Goal: Information Seeking & Learning: Learn about a topic

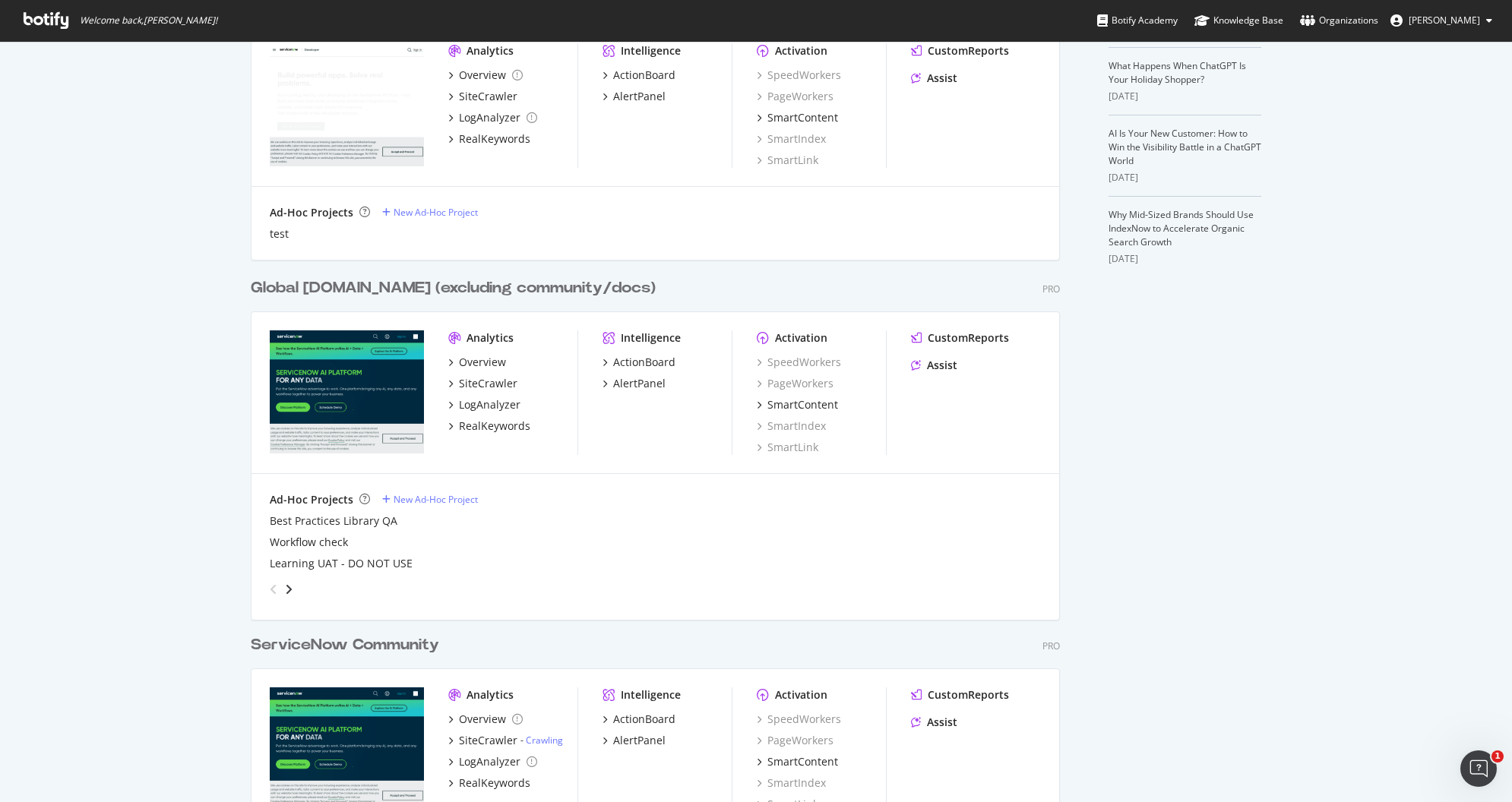
scroll to position [414, 0]
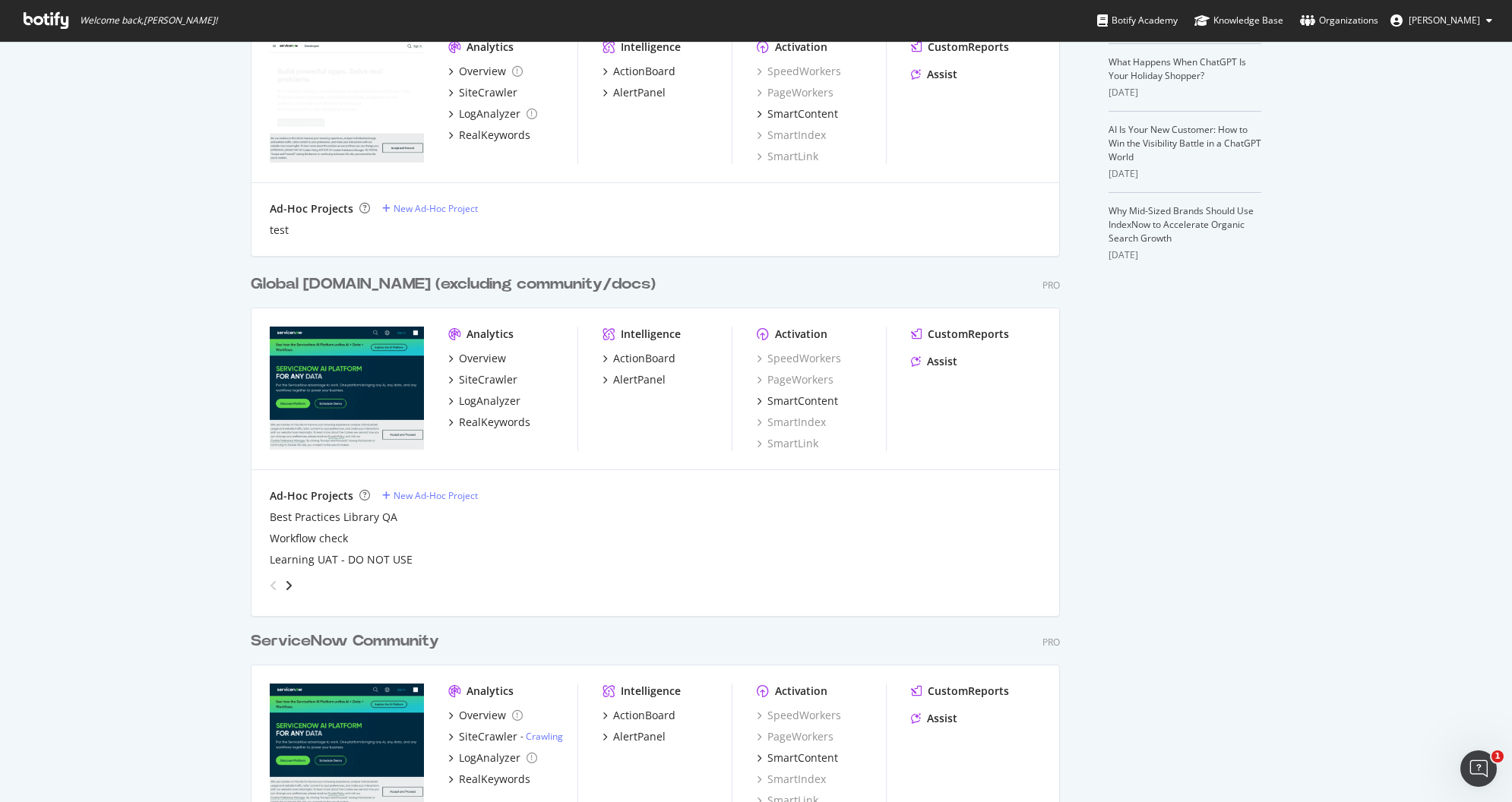
click at [556, 431] on div "Analytics Overview SiteCrawler LogAnalyzer RealKeywords" at bounding box center [512, 389] width 129 height 125
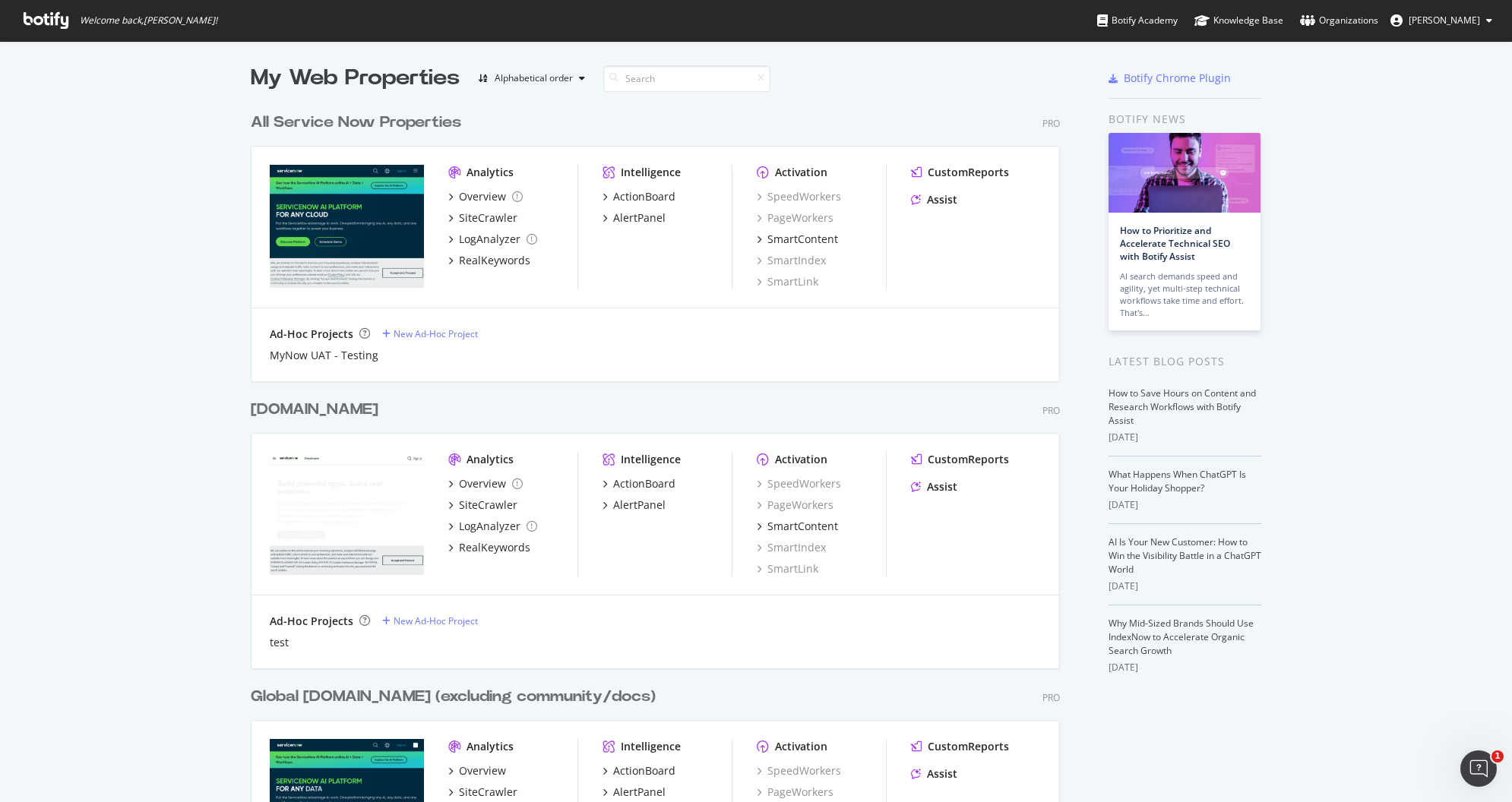
scroll to position [0, 0]
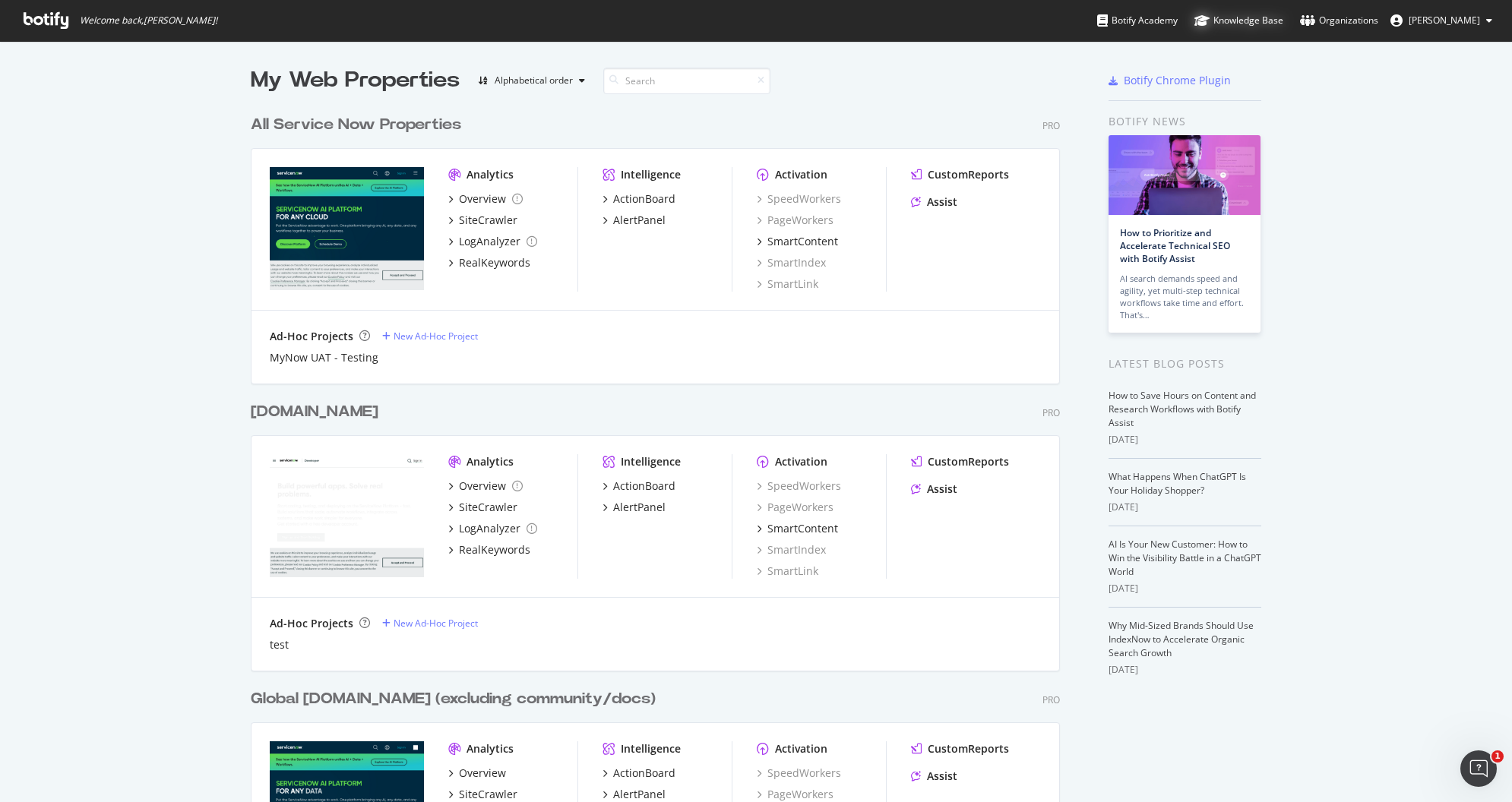
click at [1260, 21] on div "Knowledge Base" at bounding box center [1239, 20] width 89 height 15
